Goal: Task Accomplishment & Management: Complete application form

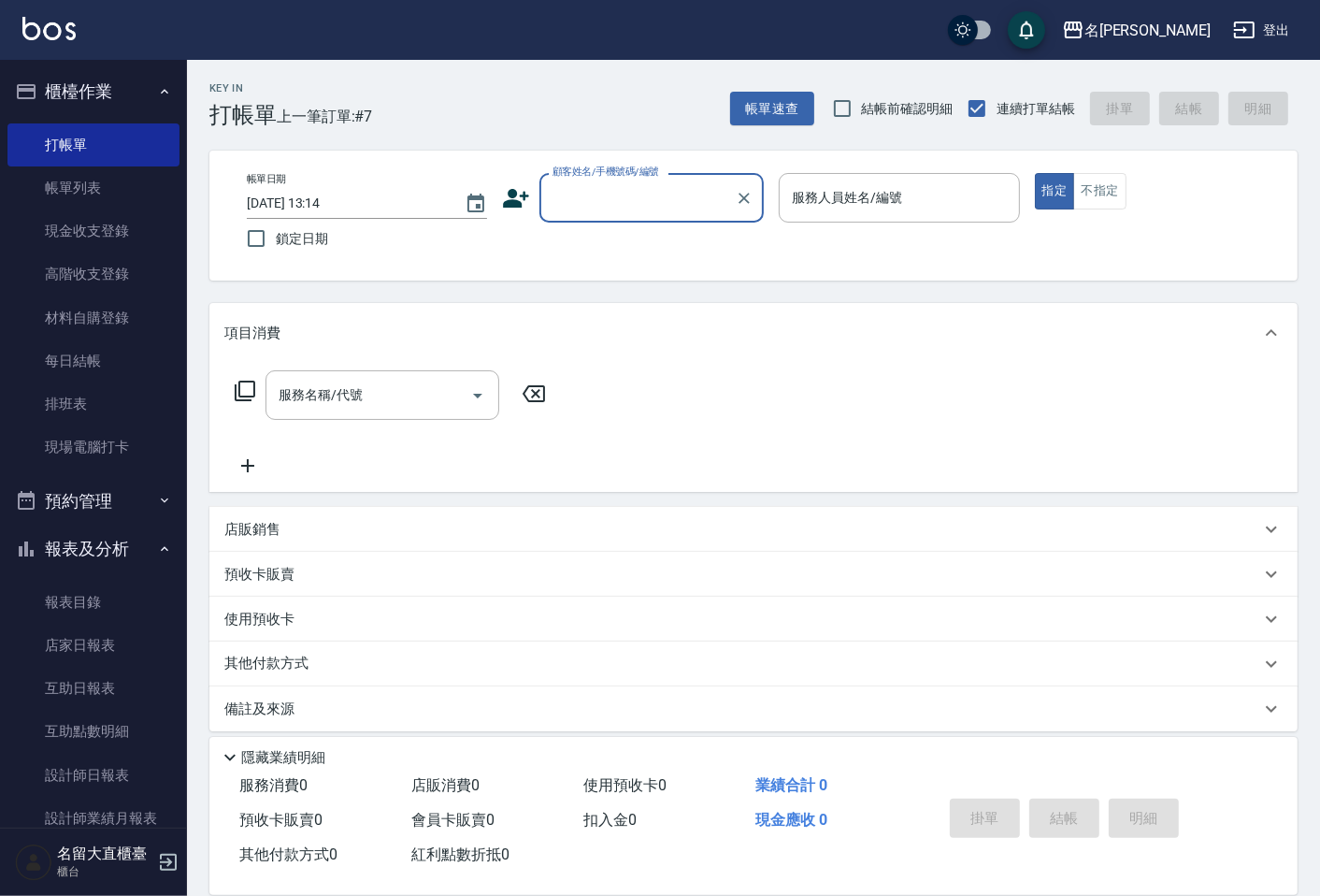
click at [605, 198] on input "顧客姓名/手機號碼/編號" at bounding box center [637, 197] width 179 height 33
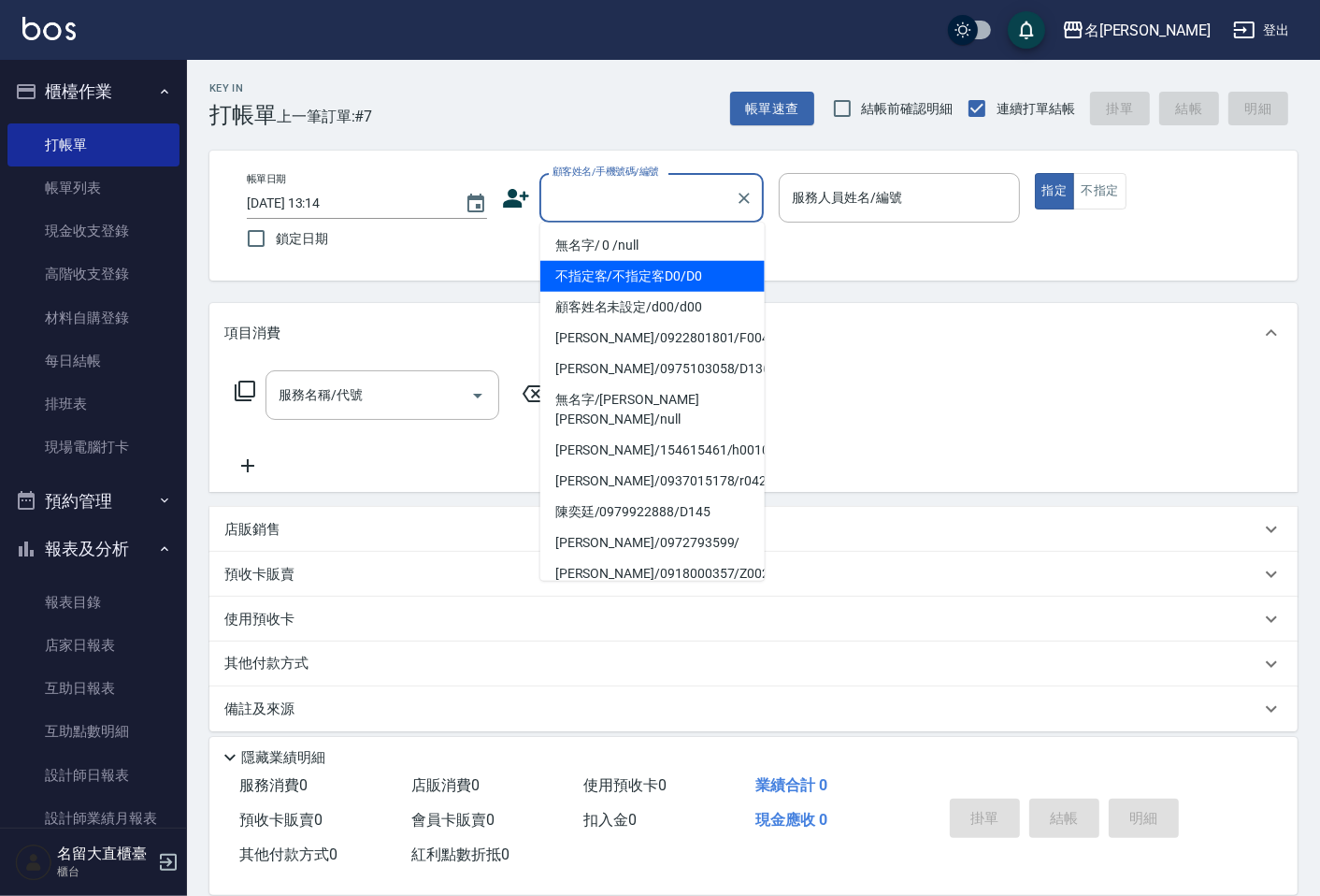
click at [602, 285] on li "不指定客/不指定客D0/D0" at bounding box center [652, 276] width 224 height 31
type input "不指定客/不指定客D0/D0"
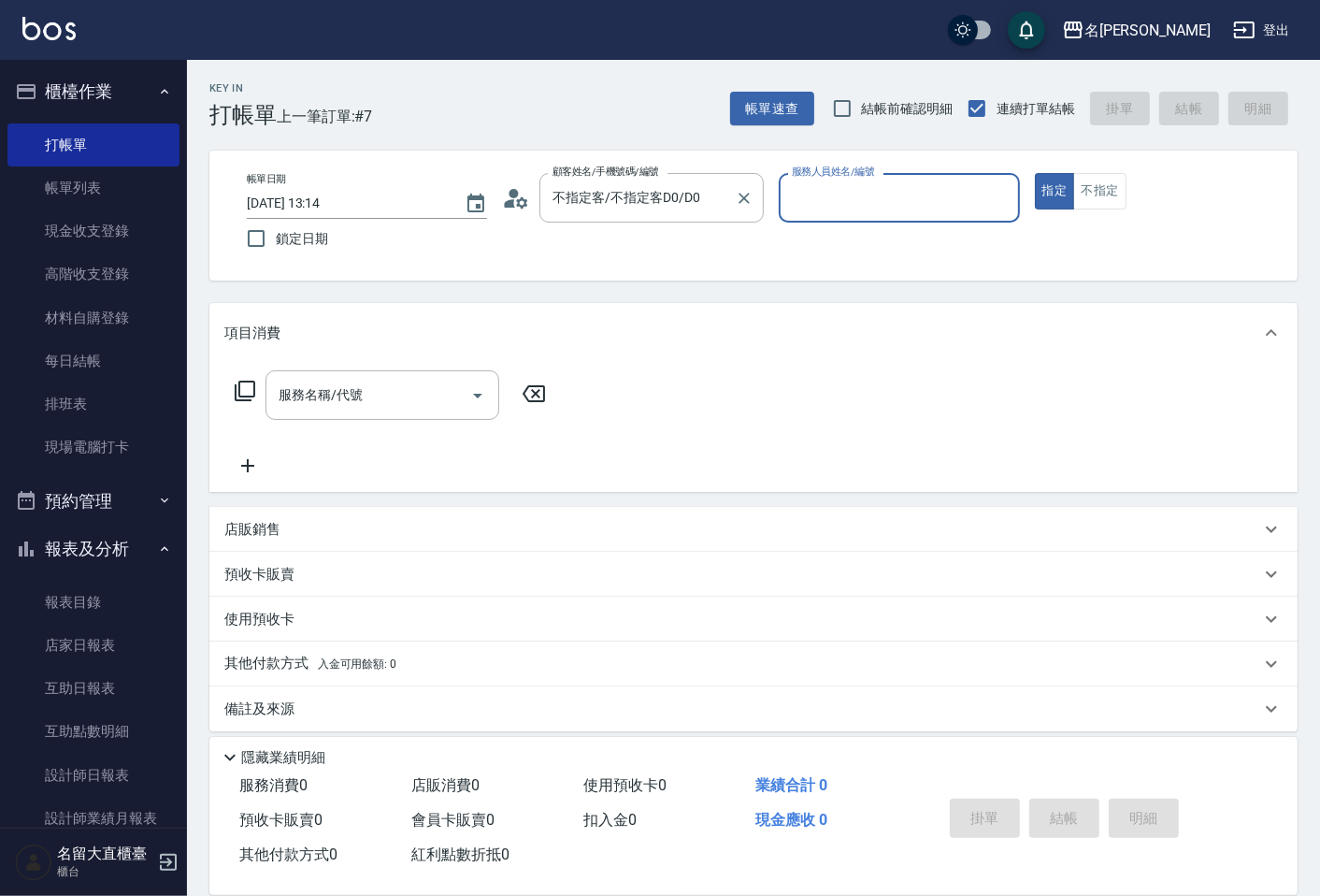
type input "[PERSON_NAME]3"
click at [614, 194] on input "不指定客/不指定客D0/D0" at bounding box center [637, 197] width 179 height 33
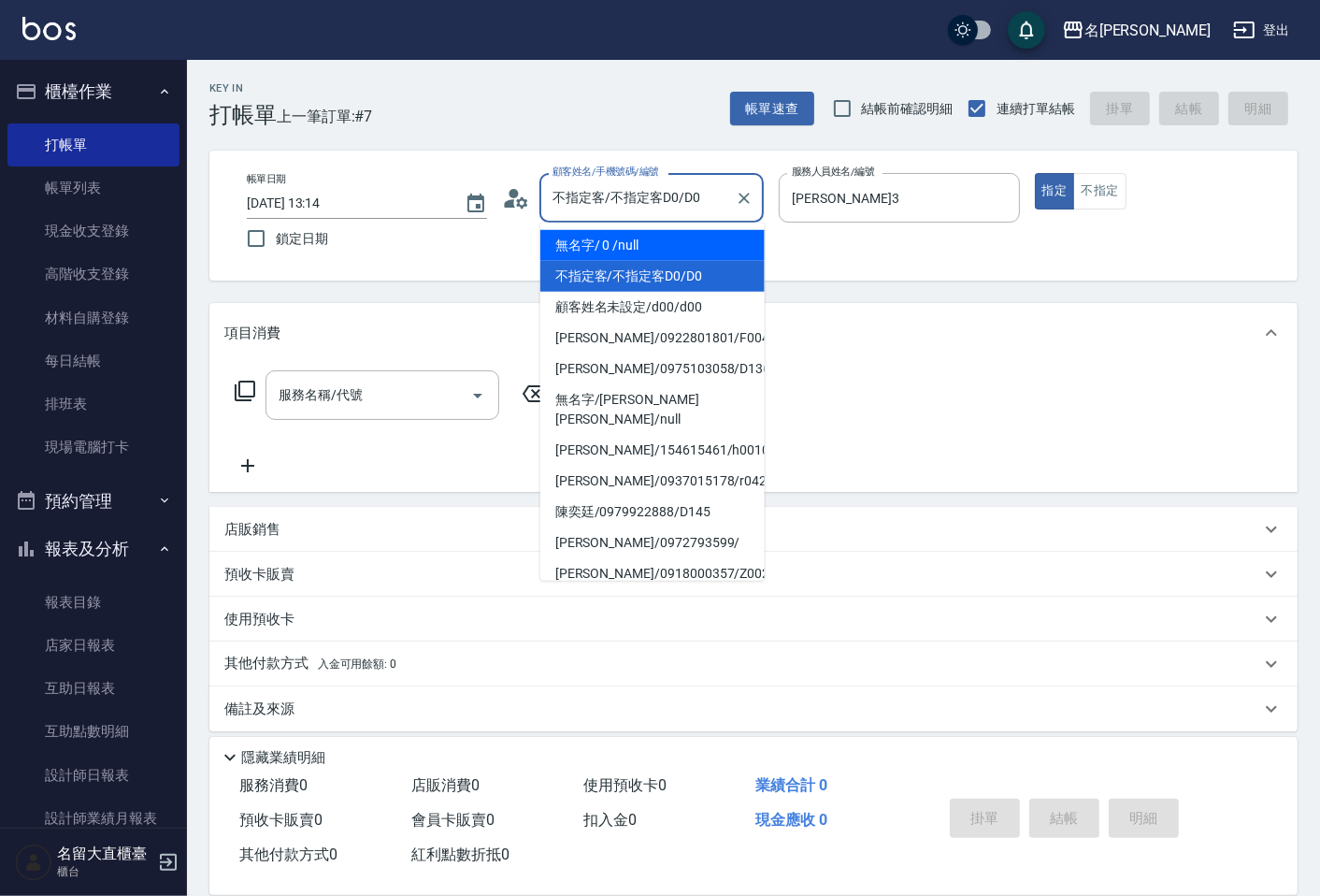
click at [580, 225] on ul "無名字/ 0 /null 不指定客/不指定客D0/D0 顧客姓名未設定/d00/d00 [PERSON_NAME]/0922801801/F0044 [PER…" at bounding box center [652, 402] width 224 height 358
click at [677, 235] on li "無名字/ 0 /null" at bounding box center [652, 245] width 224 height 31
type input "無名字/ 0 /null"
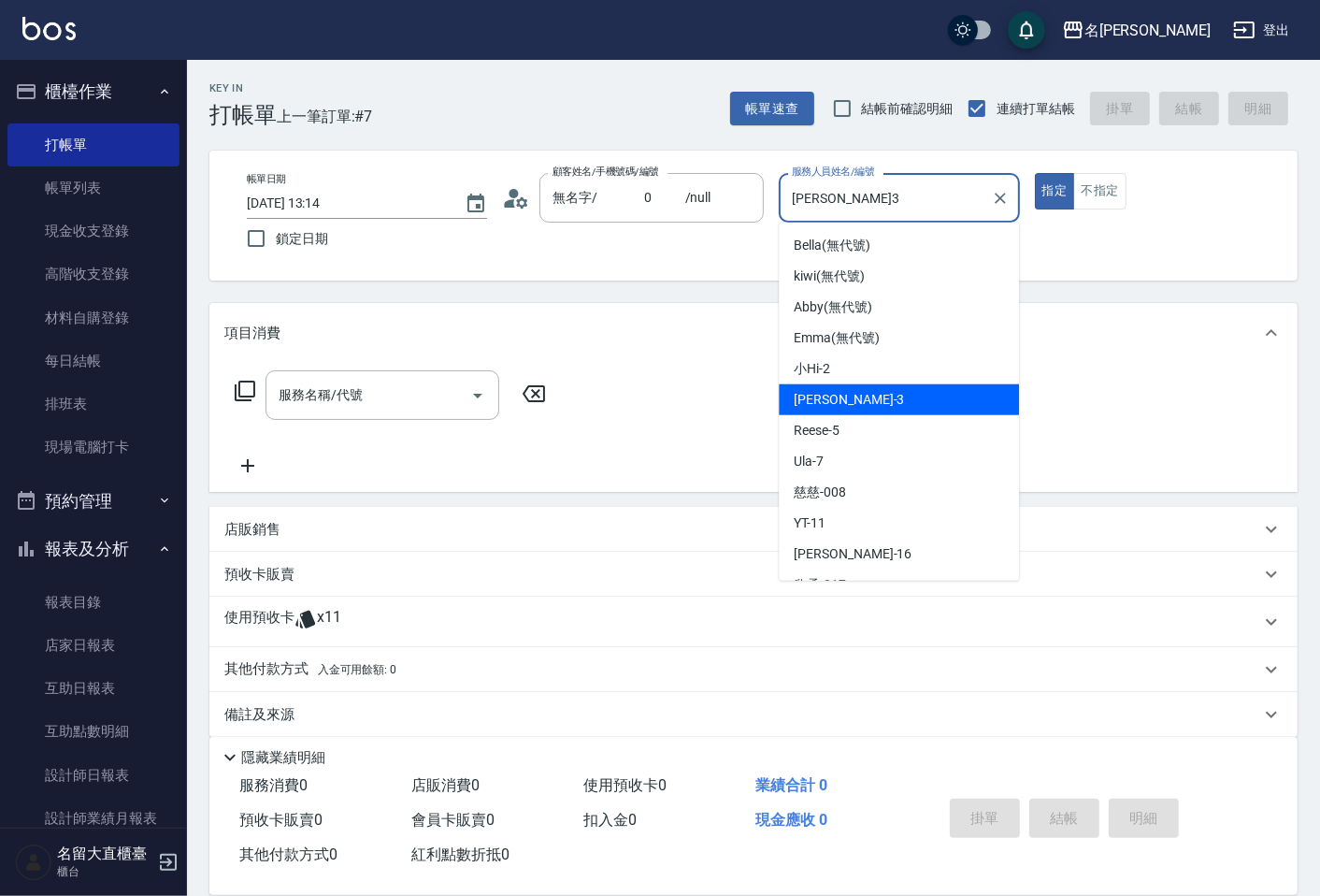
click at [809, 191] on input "[PERSON_NAME]3" at bounding box center [885, 197] width 195 height 33
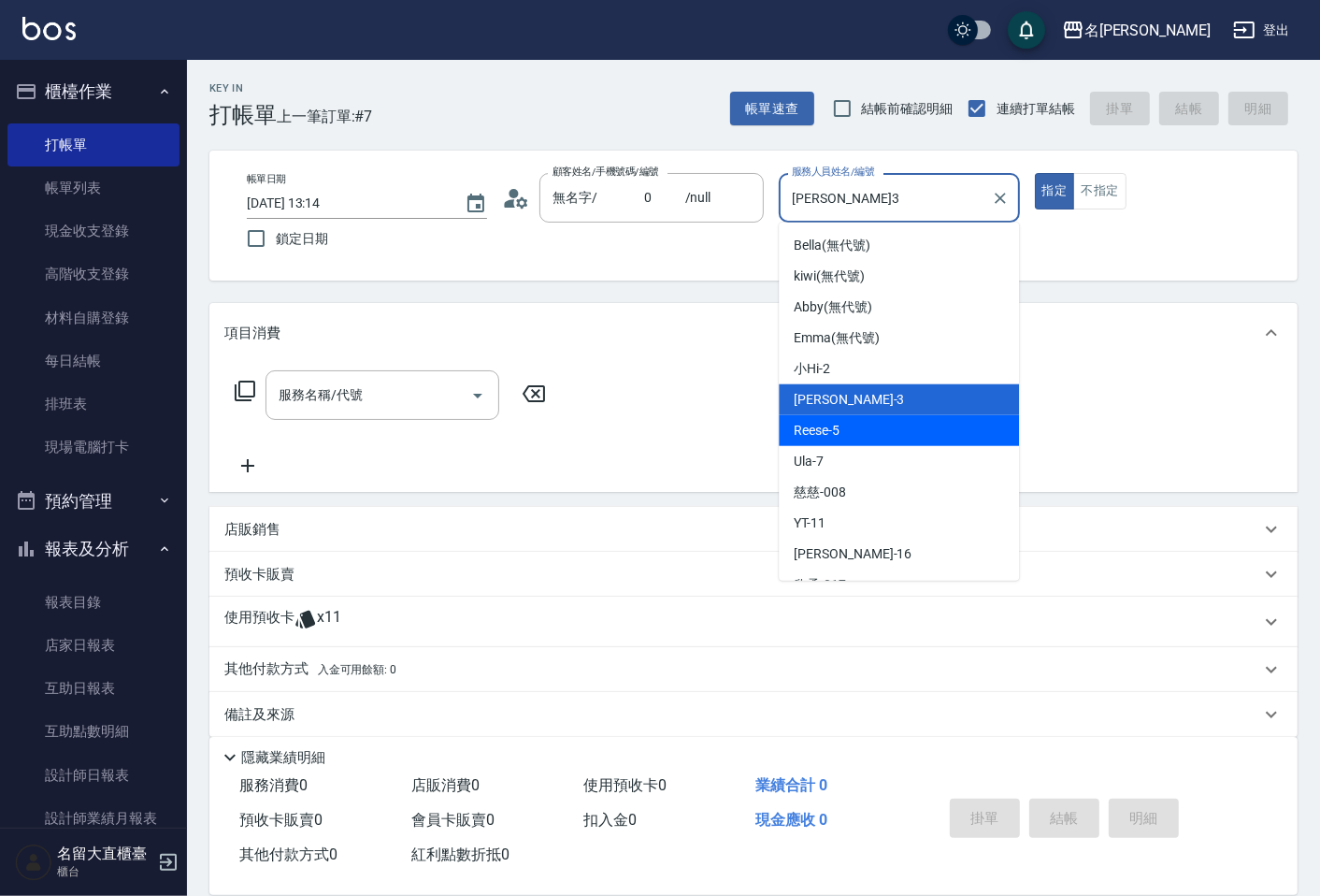
scroll to position [104, 0]
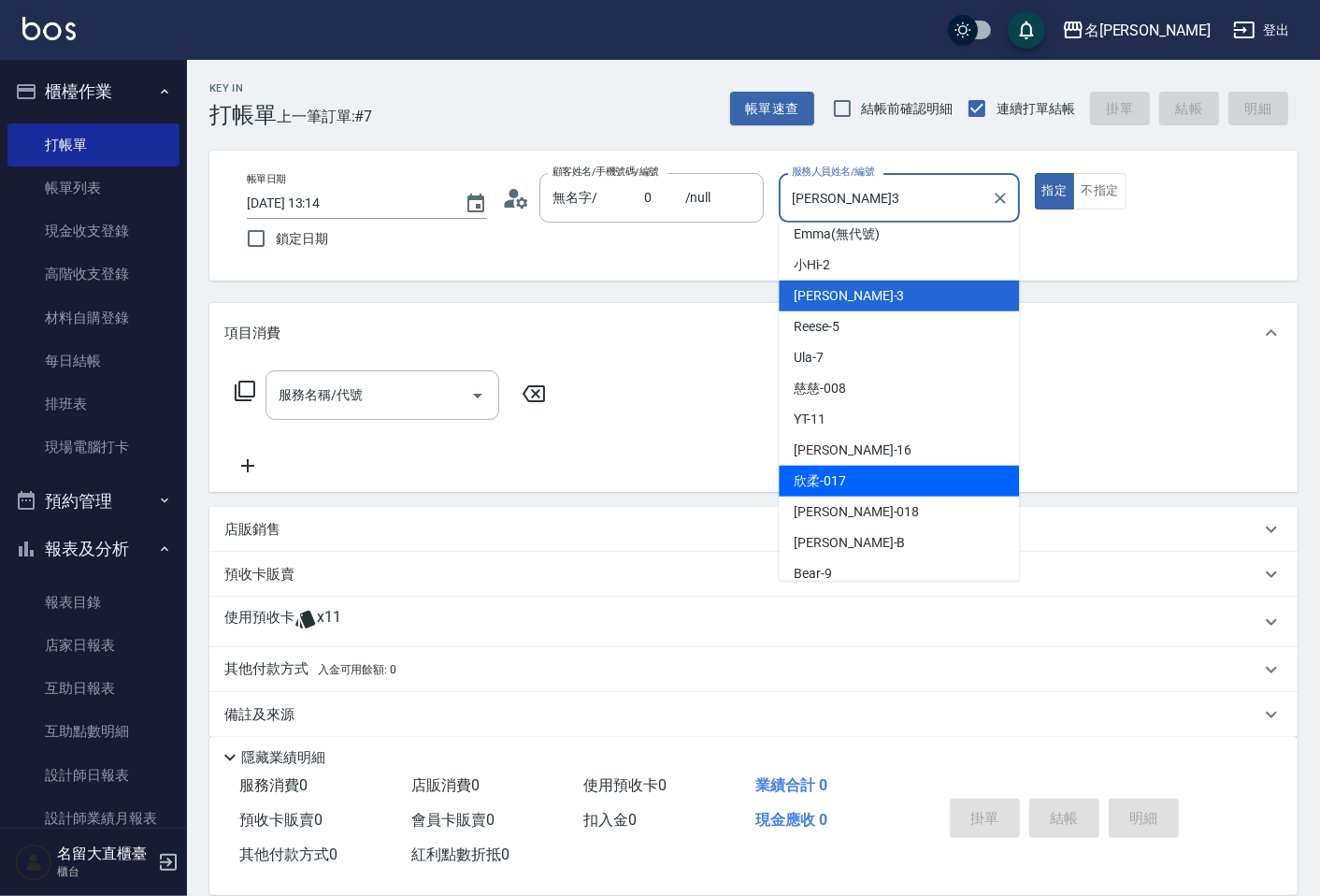
click at [872, 477] on div "欣柔 -017" at bounding box center [899, 480] width 240 height 31
type input "欣柔-017"
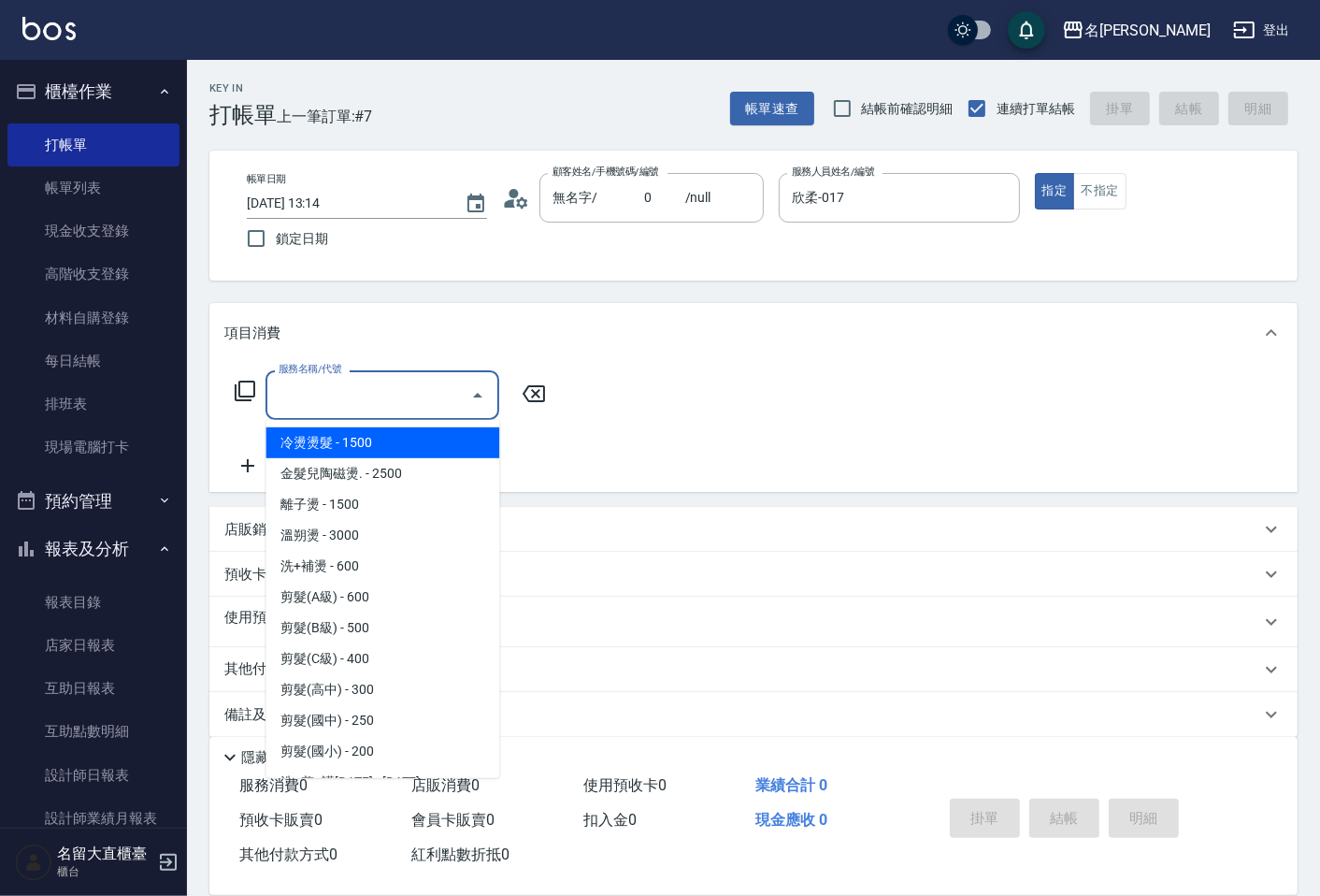
click at [311, 390] on input "服務名稱/代號" at bounding box center [368, 395] width 189 height 33
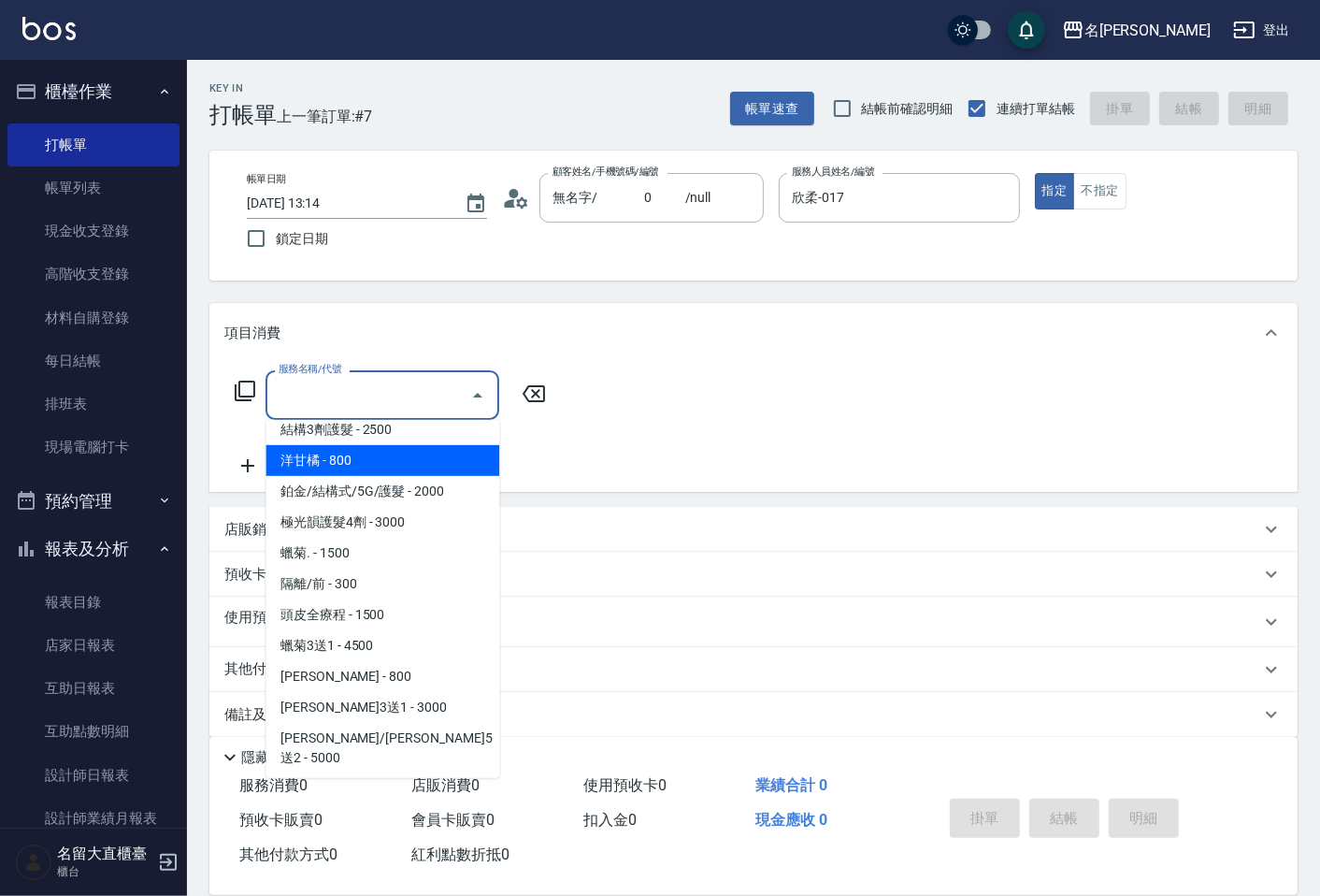
scroll to position [935, 0]
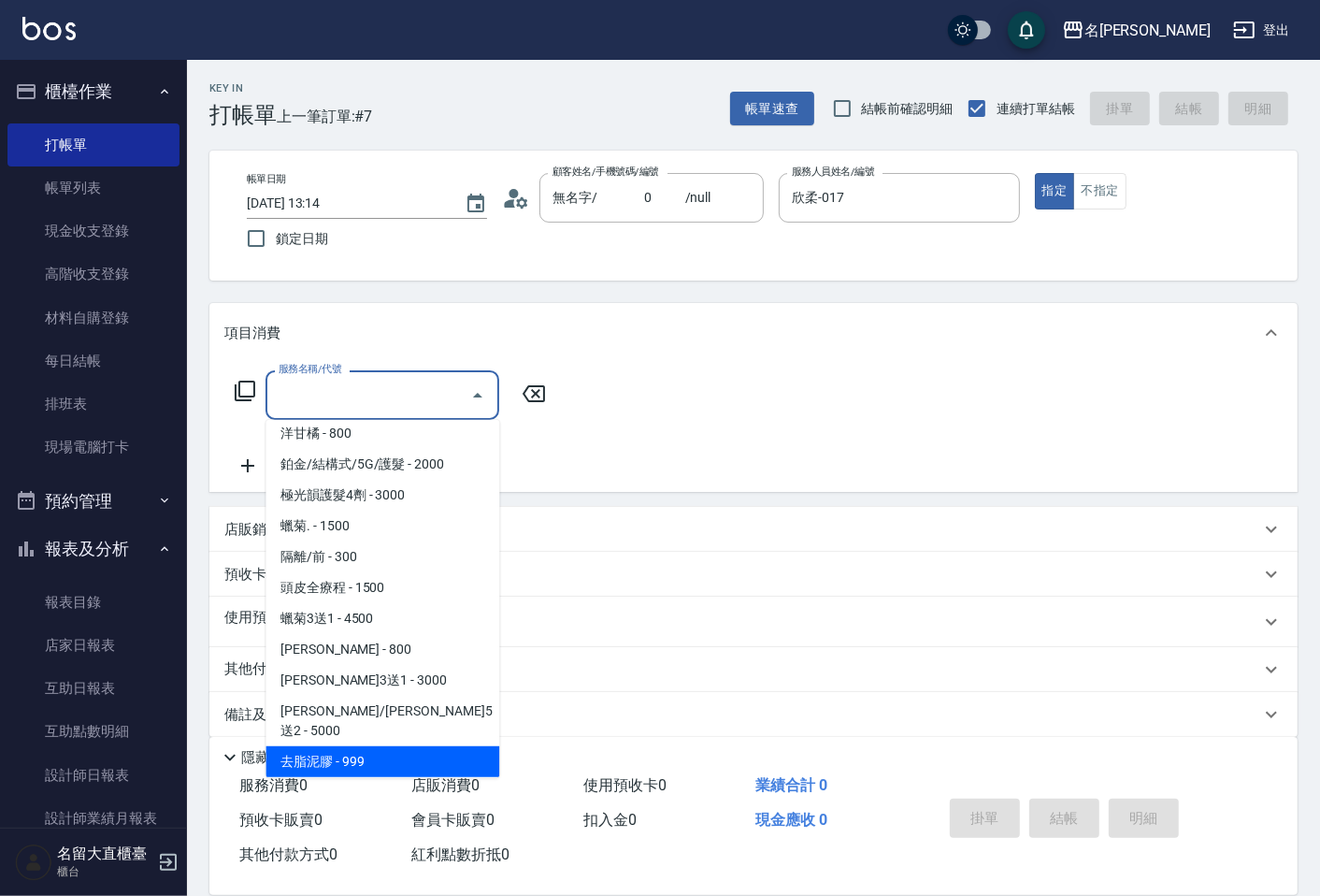
click at [402, 746] on span "去脂泥膠 - 999" at bounding box center [382, 761] width 234 height 31
type input "去脂泥膠(614)"
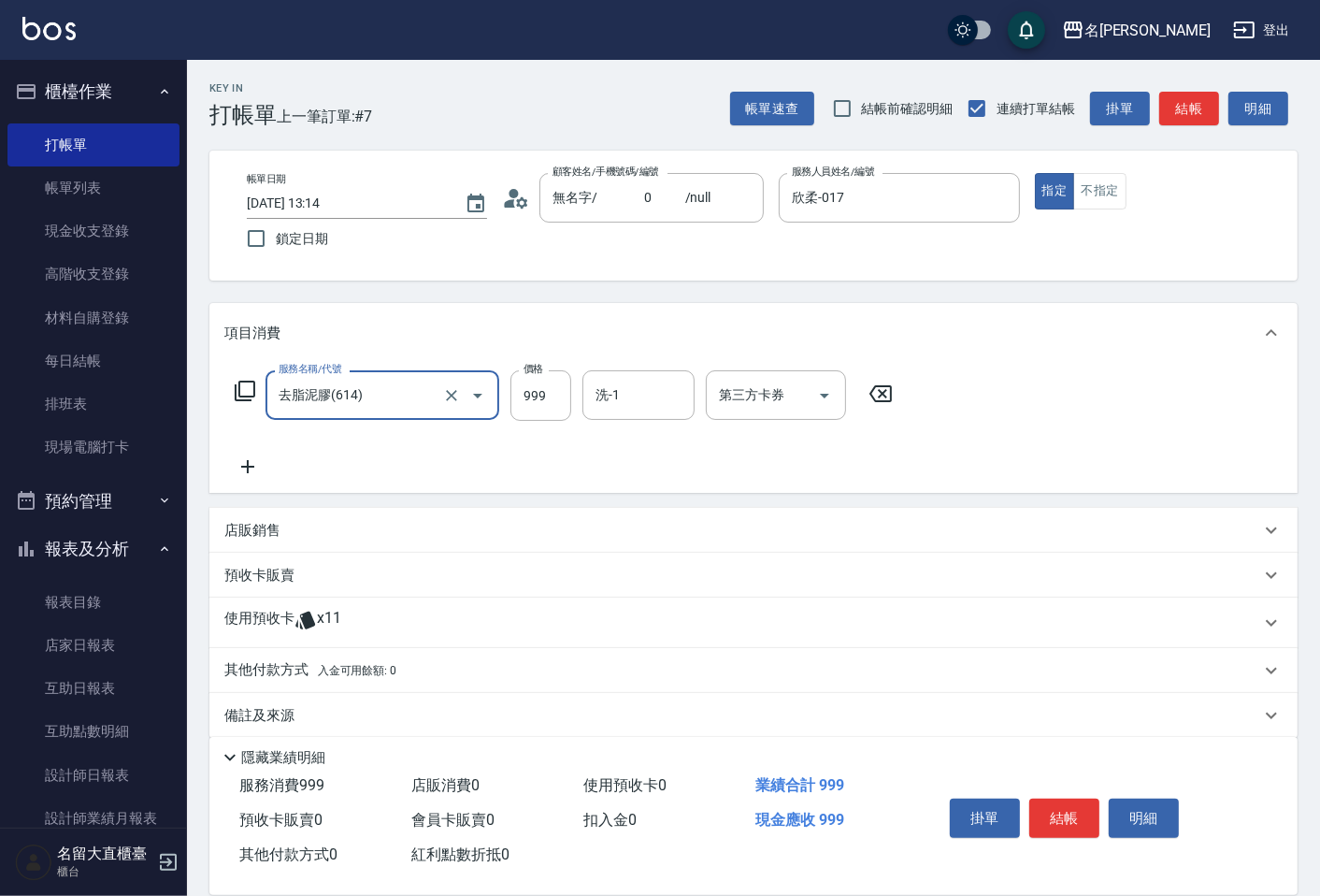
click at [515, 424] on div "服務名稱/代號 去脂泥膠(614) 服務名稱/代號 價格 999 價格 洗-1 洗-1 第三方卡券 第三方卡券" at bounding box center [564, 424] width 680 height 108
click at [524, 404] on input "999" at bounding box center [540, 396] width 61 height 51
type input "1000"
click at [1063, 809] on button "結帳" at bounding box center [1064, 818] width 70 height 39
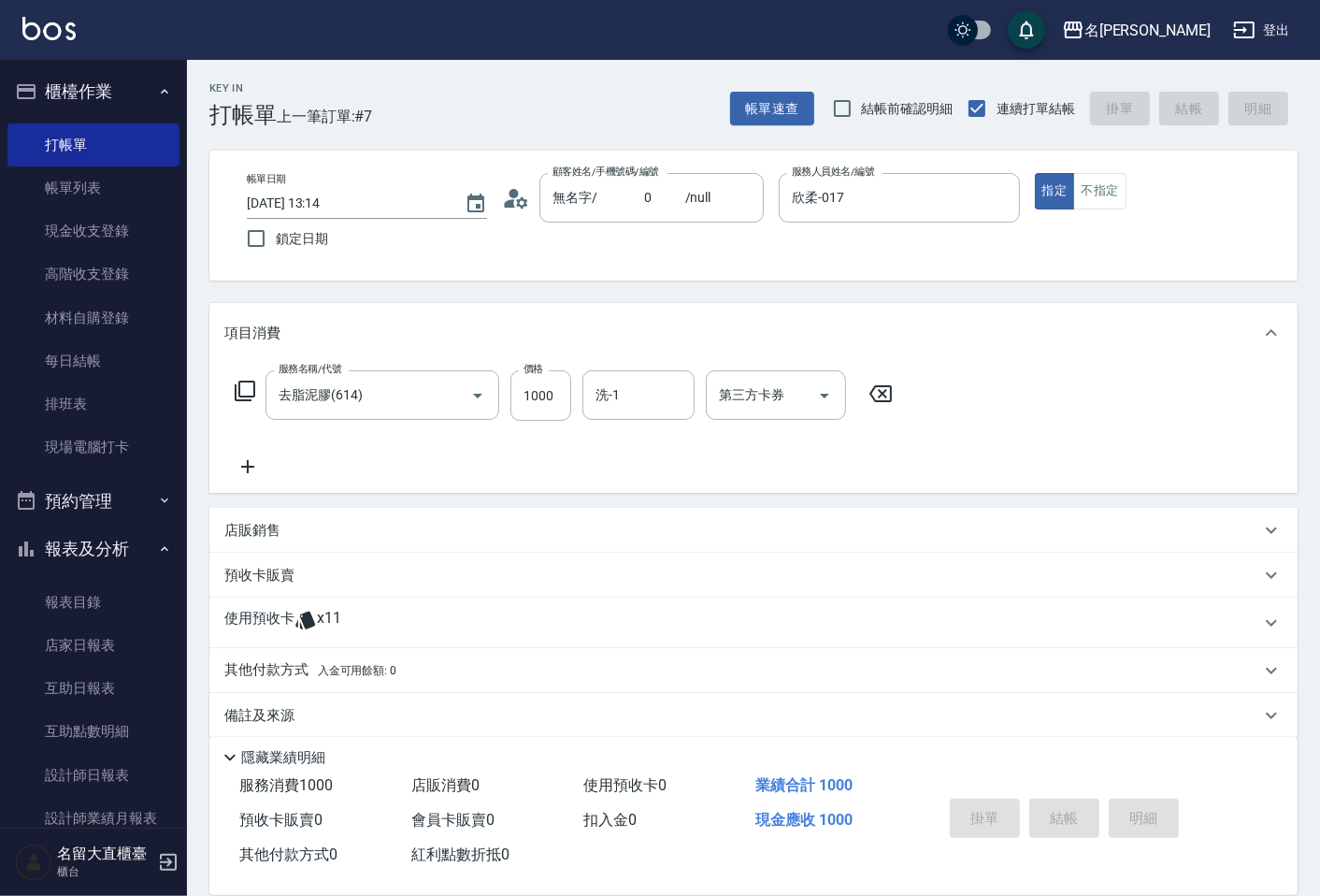
type input "[DATE] 14:06"
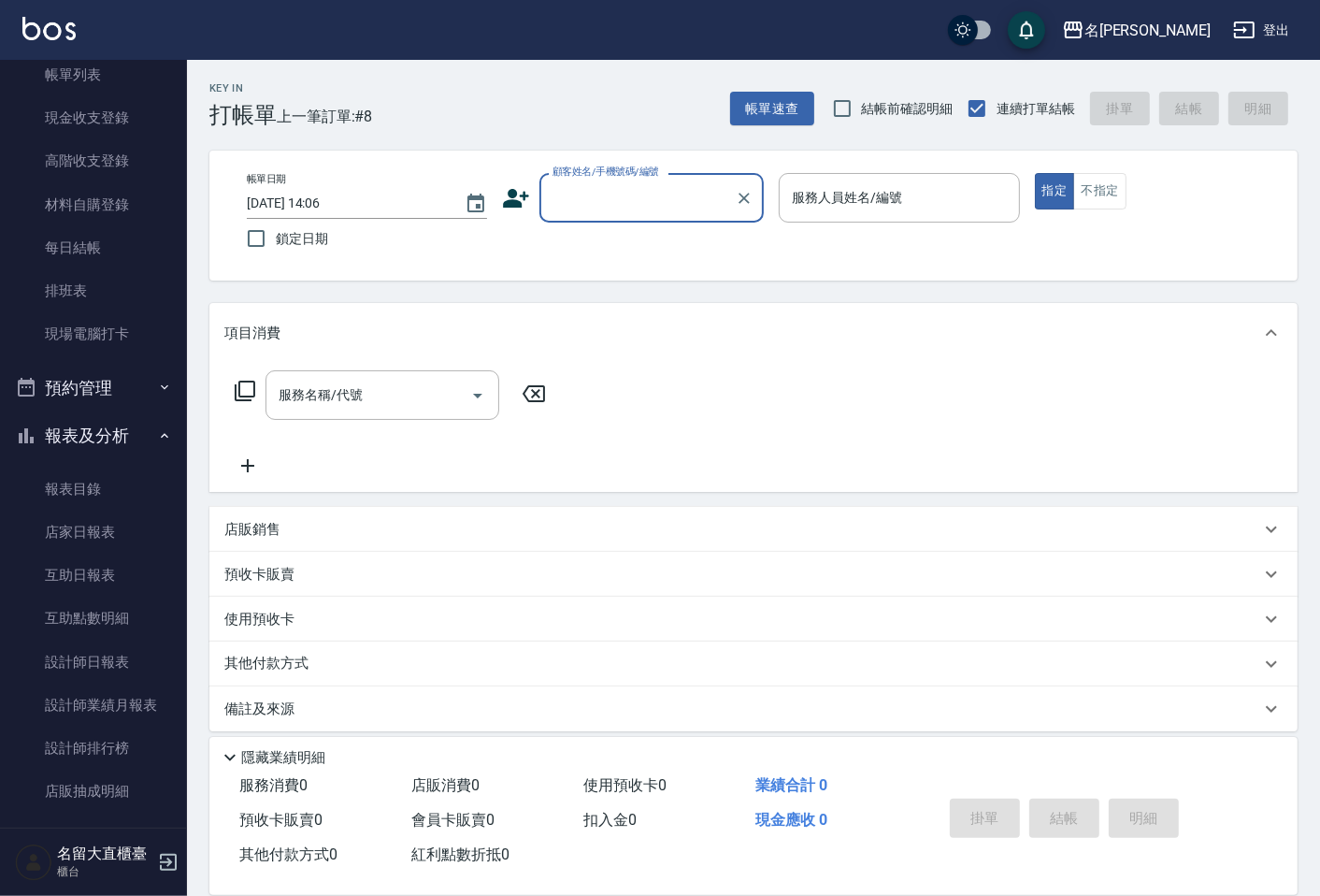
scroll to position [0, 0]
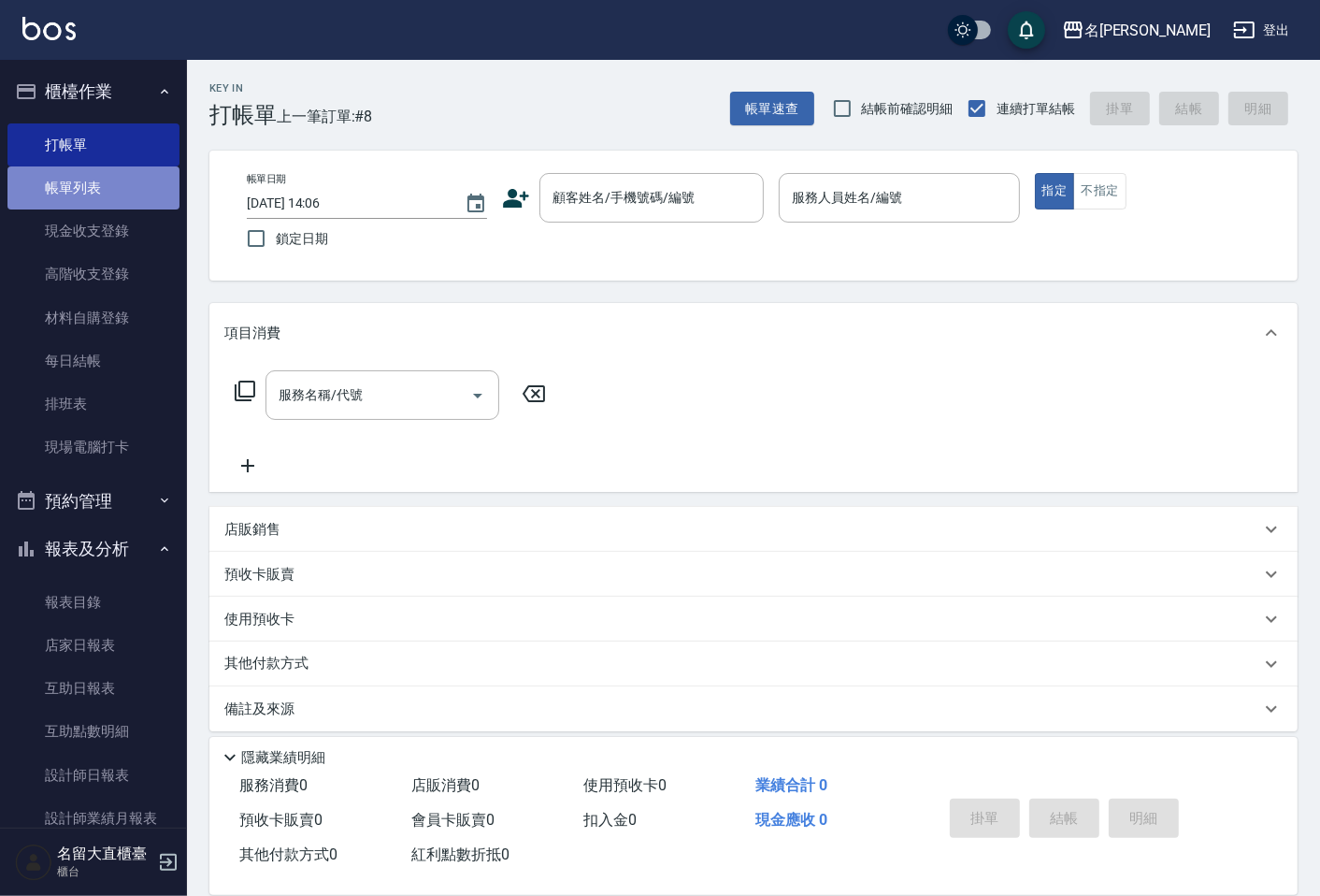
click at [95, 182] on link "帳單列表" at bounding box center [93, 188] width 172 height 43
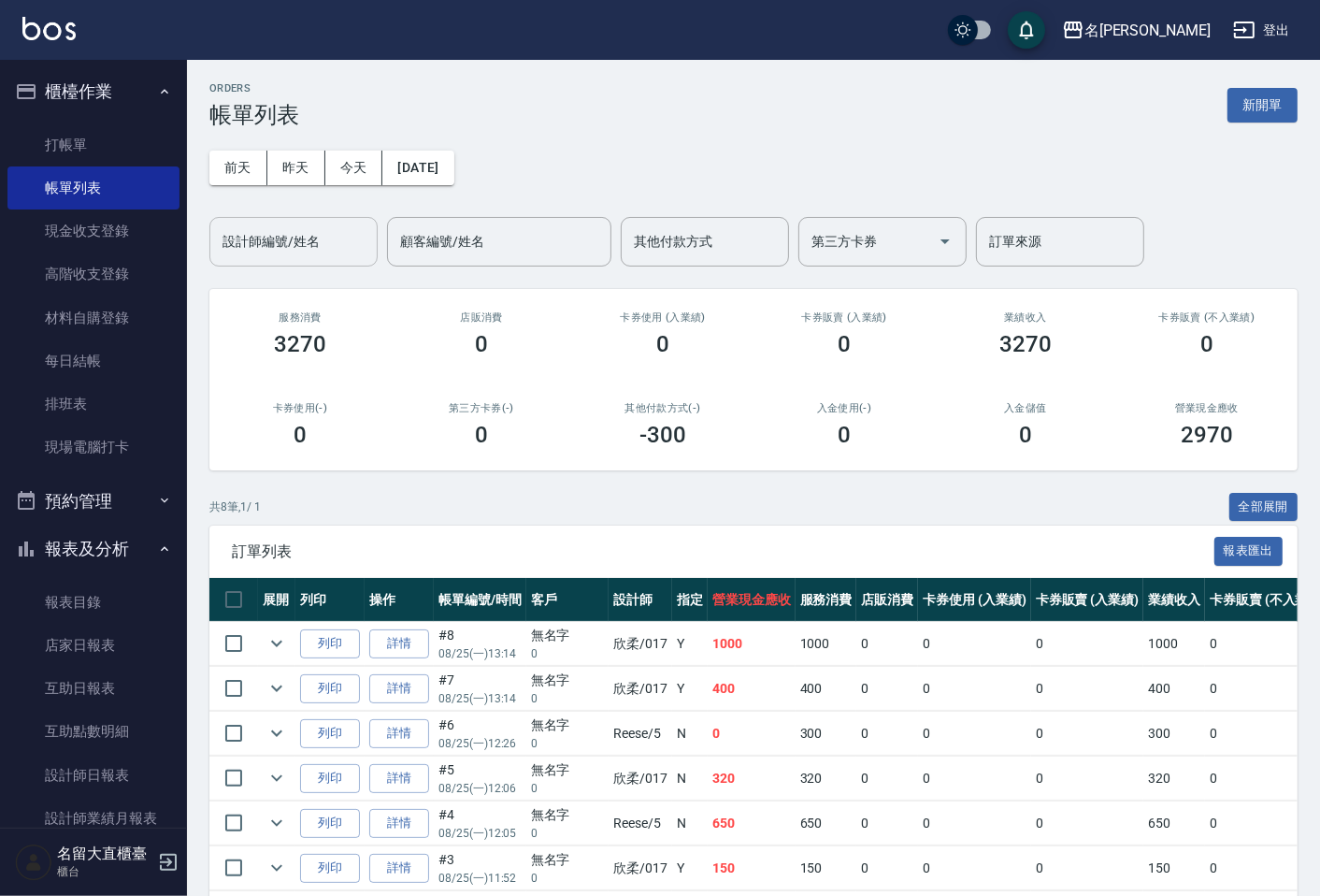
click at [265, 249] on input "設計師編號/姓名" at bounding box center [293, 241] width 151 height 33
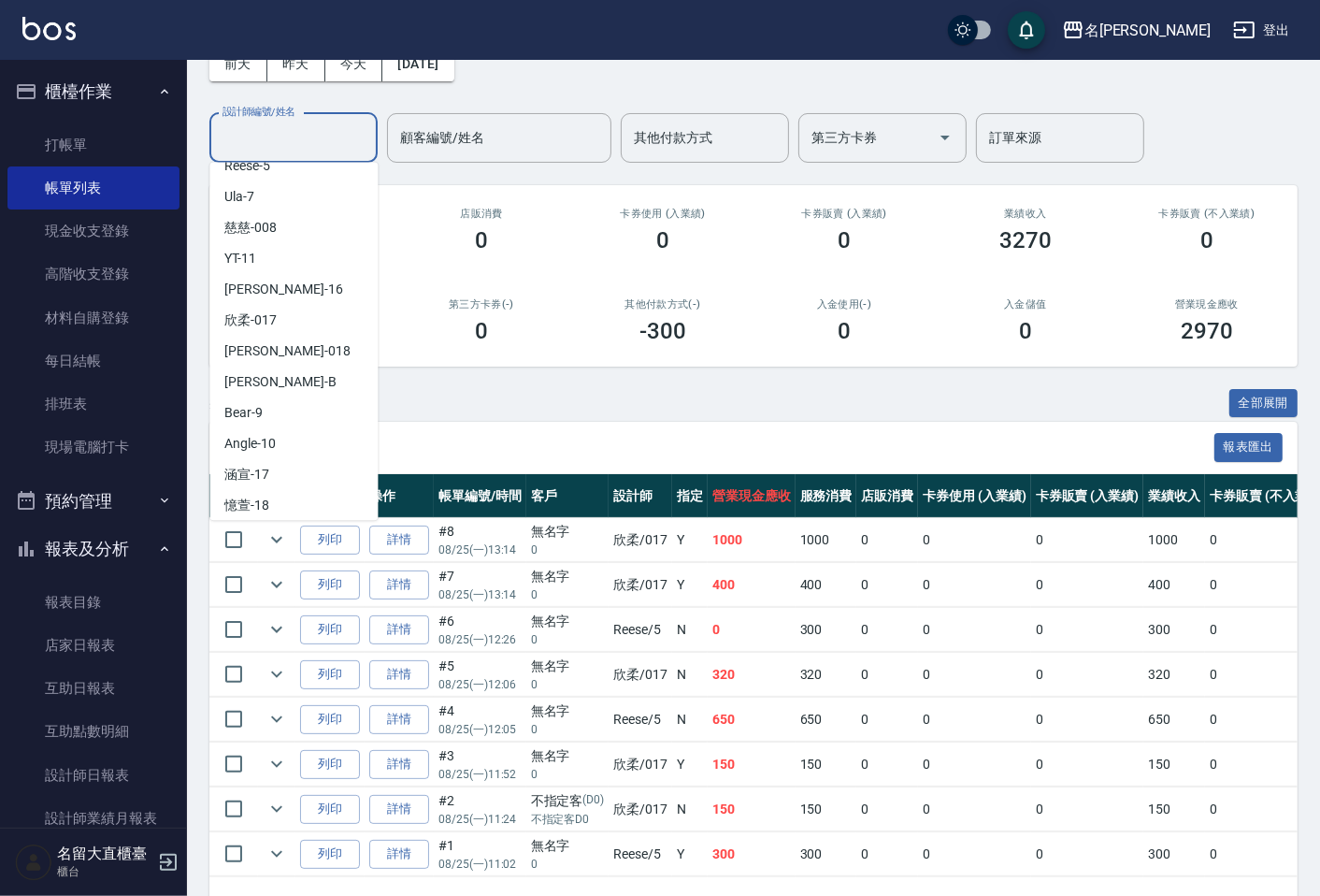
scroll to position [169, 0]
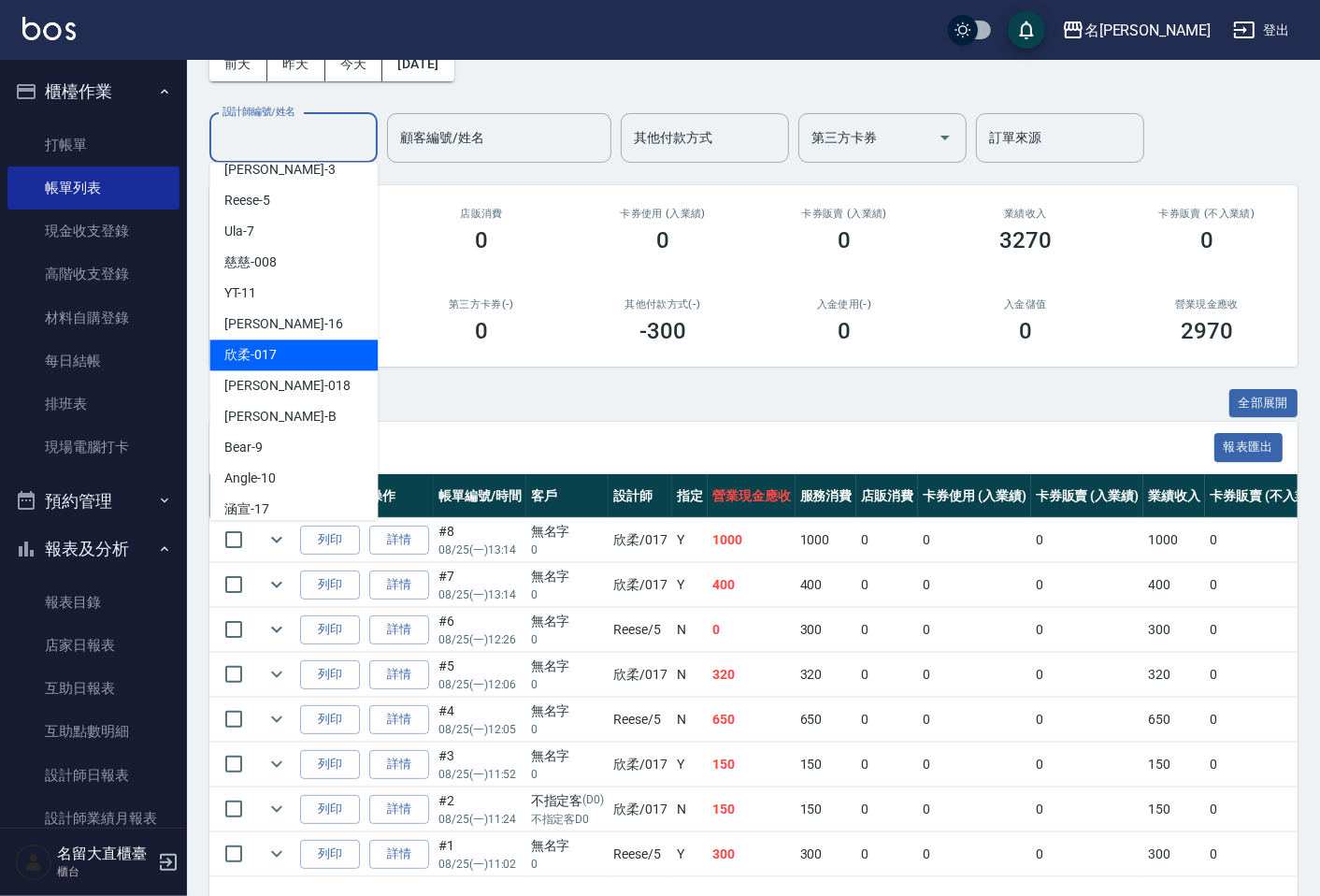
click at [264, 361] on span "欣柔 -017" at bounding box center [250, 355] width 53 height 20
type input "欣柔-017"
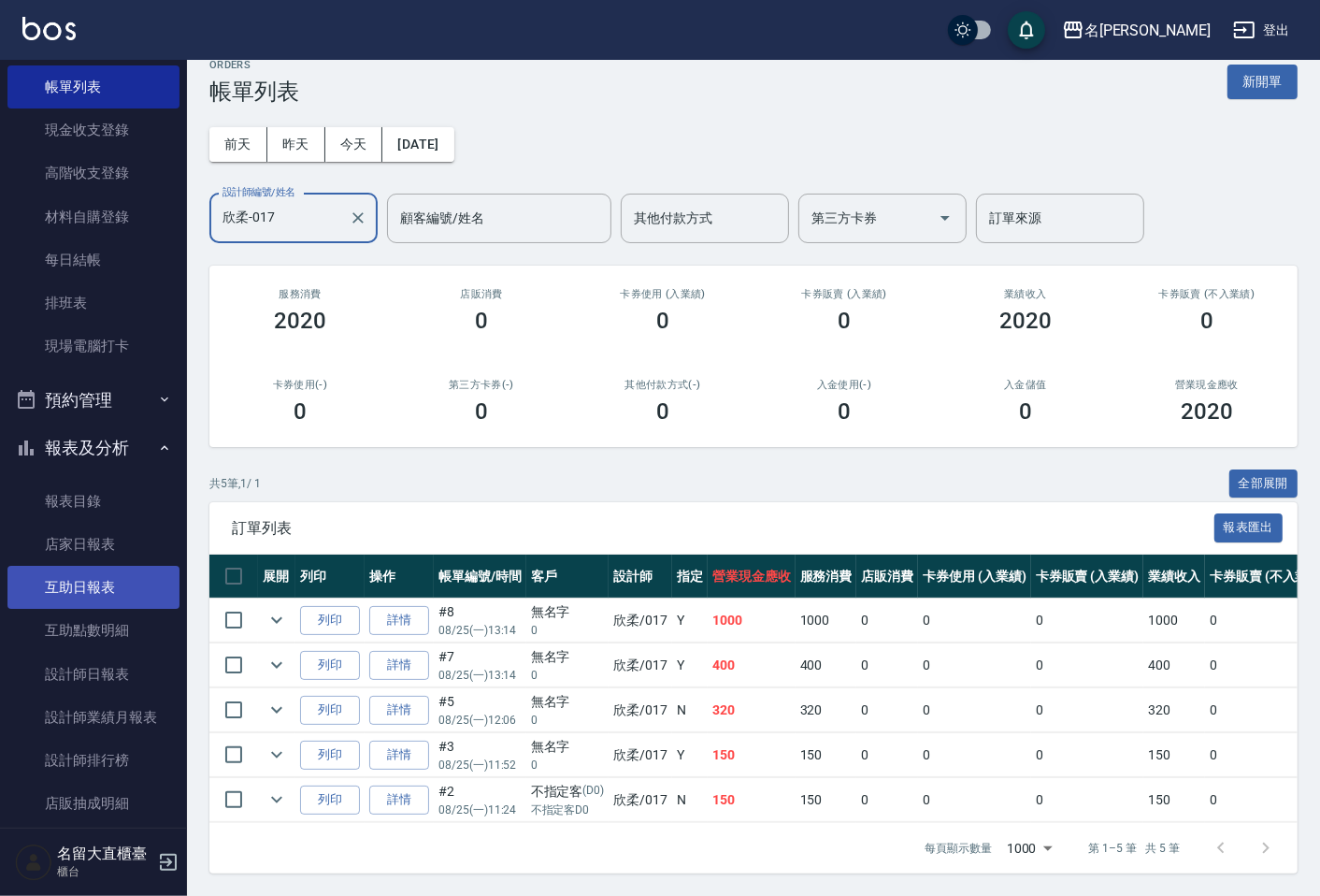
scroll to position [222, 0]
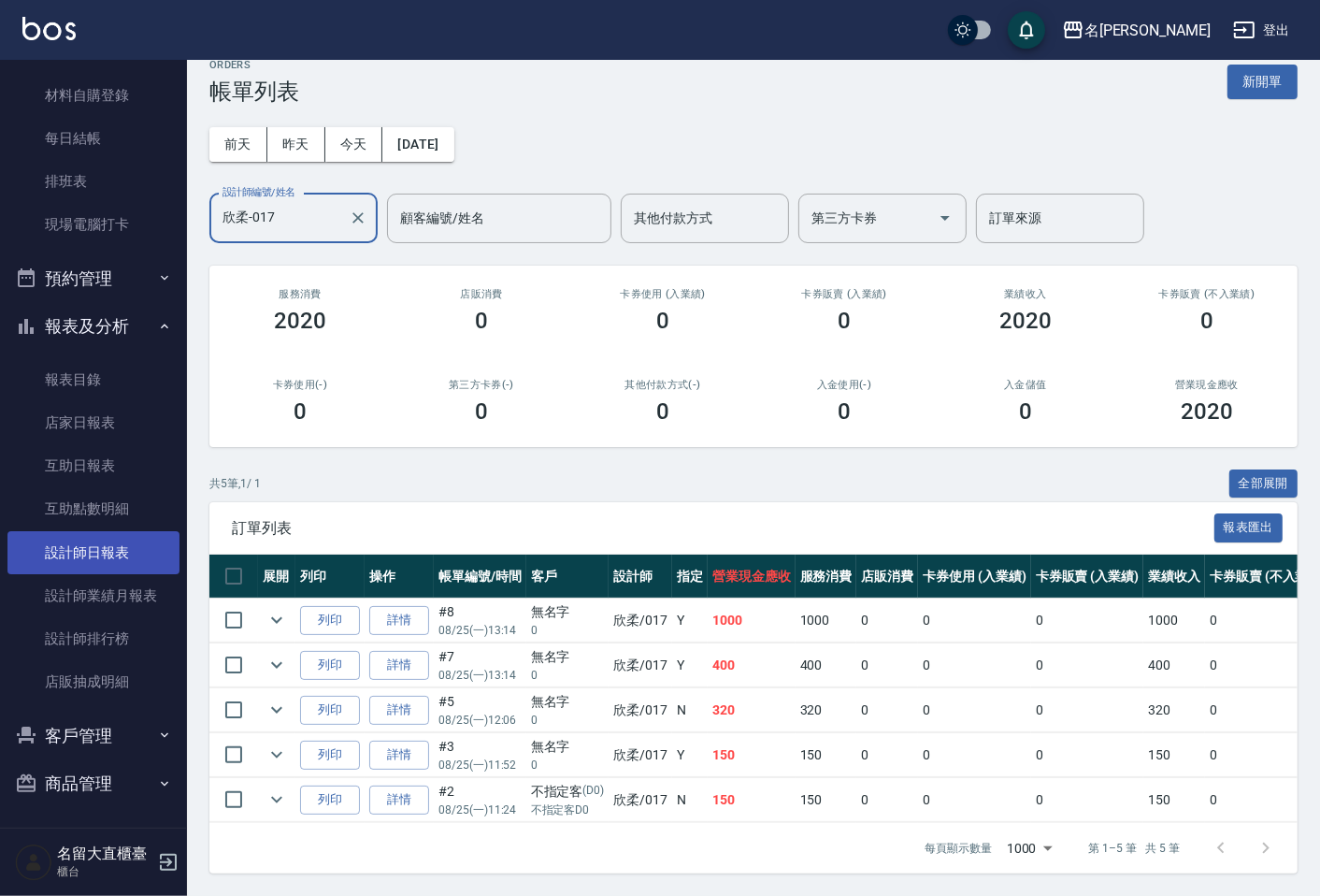
click at [113, 554] on link "設計師日報表" at bounding box center [93, 553] width 172 height 43
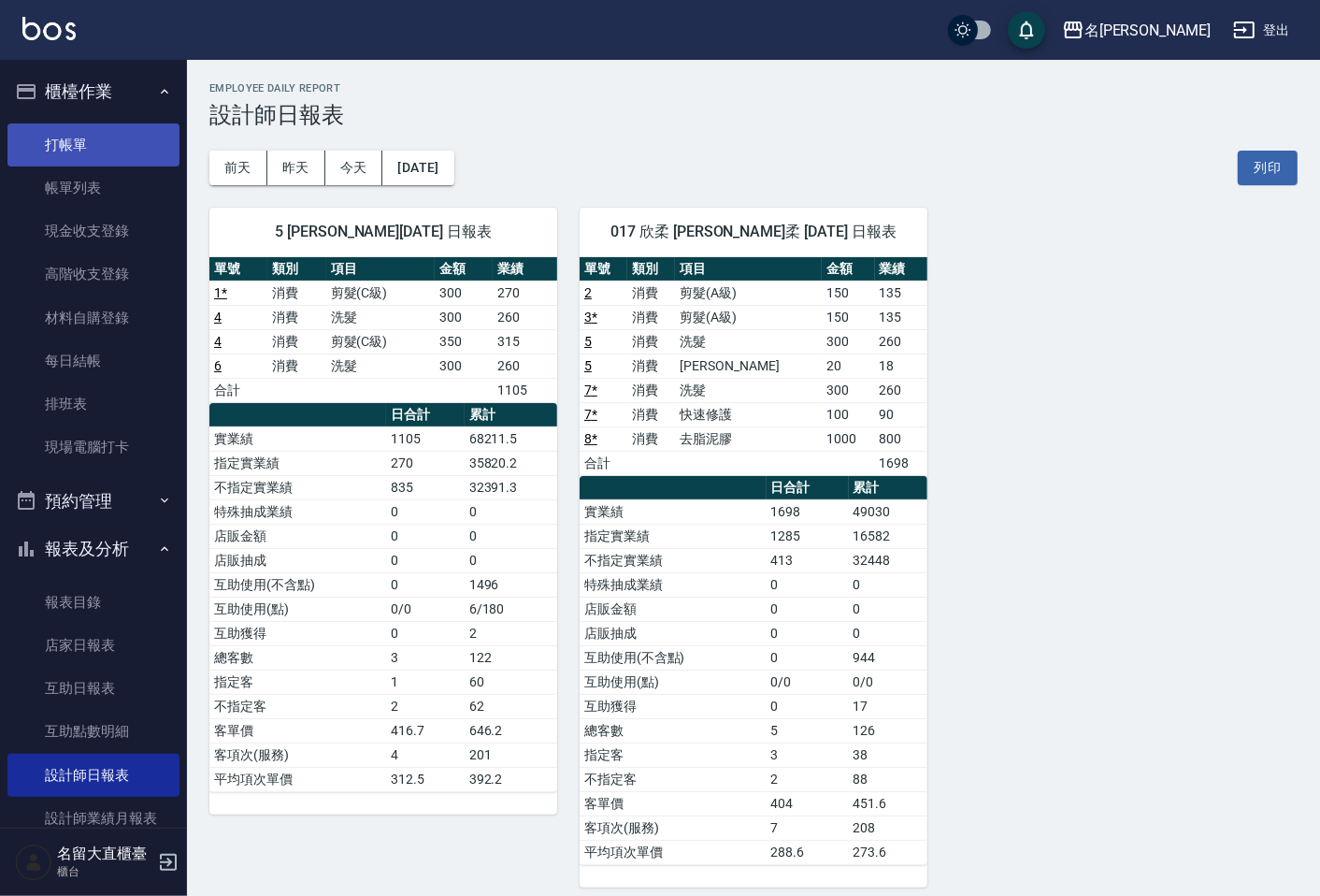
click at [77, 151] on link "打帳單" at bounding box center [93, 145] width 172 height 43
